Goal: Information Seeking & Learning: Check status

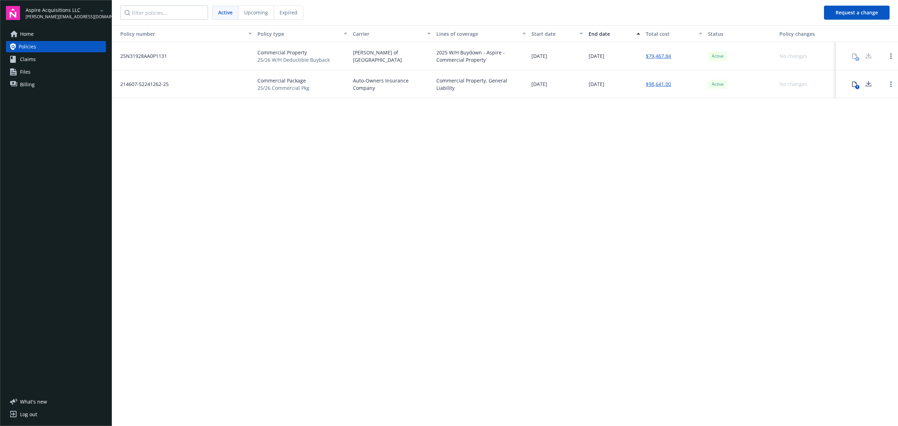
drag, startPoint x: 558, startPoint y: 290, endPoint x: 551, endPoint y: 280, distance: 11.7
click at [558, 290] on div "Policy number Policy type Carrier Lines of coverage Start date End date Total c…" at bounding box center [505, 225] width 786 height 400
drag, startPoint x: 329, startPoint y: 197, endPoint x: 424, endPoint y: 319, distance: 154.9
click at [349, 215] on div "Policy number Policy type Carrier Lines of coverage Start date End date Total c…" at bounding box center [505, 225] width 786 height 400
